Goal: Find contact information

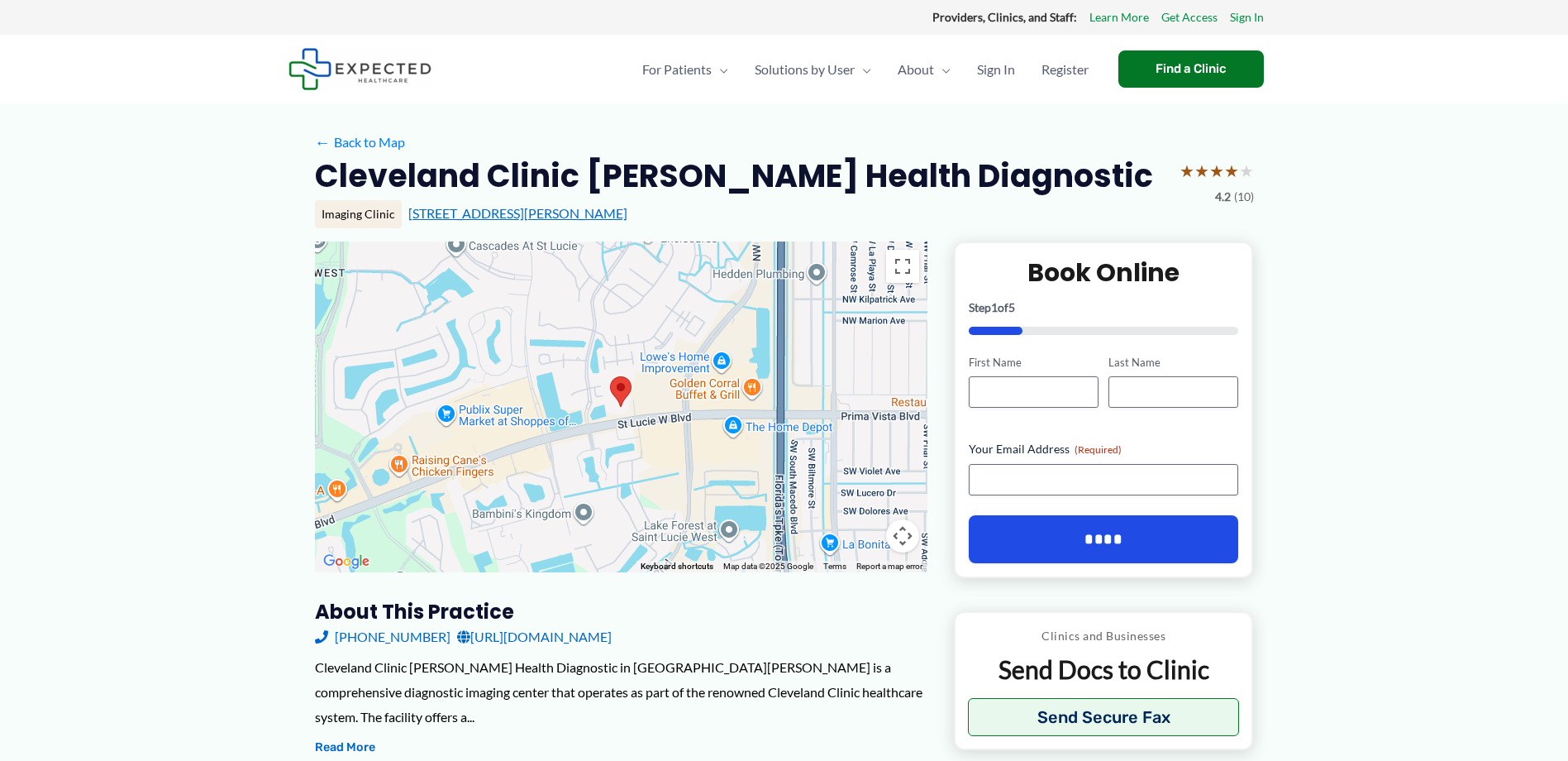
drag, startPoint x: 693, startPoint y: 205, endPoint x: 408, endPoint y: 207, distance: 285.0
click at [408, 207] on div "[STREET_ADDRESS][PERSON_NAME]" at bounding box center [831, 213] width 846 height 18
drag, startPoint x: 408, startPoint y: 207, endPoint x: 427, endPoint y: 214, distance: 20.2
copy link "[STREET_ADDRESS][PERSON_NAME]"
